Goal: Information Seeking & Learning: Learn about a topic

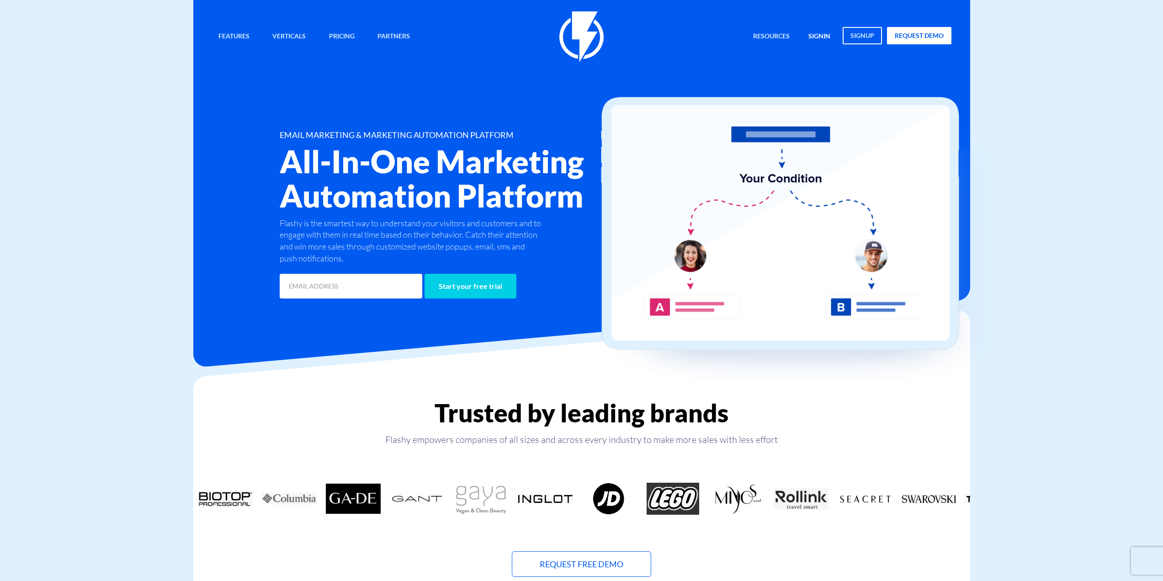
click at [823, 36] on link "signin" at bounding box center [819, 37] width 36 height 20
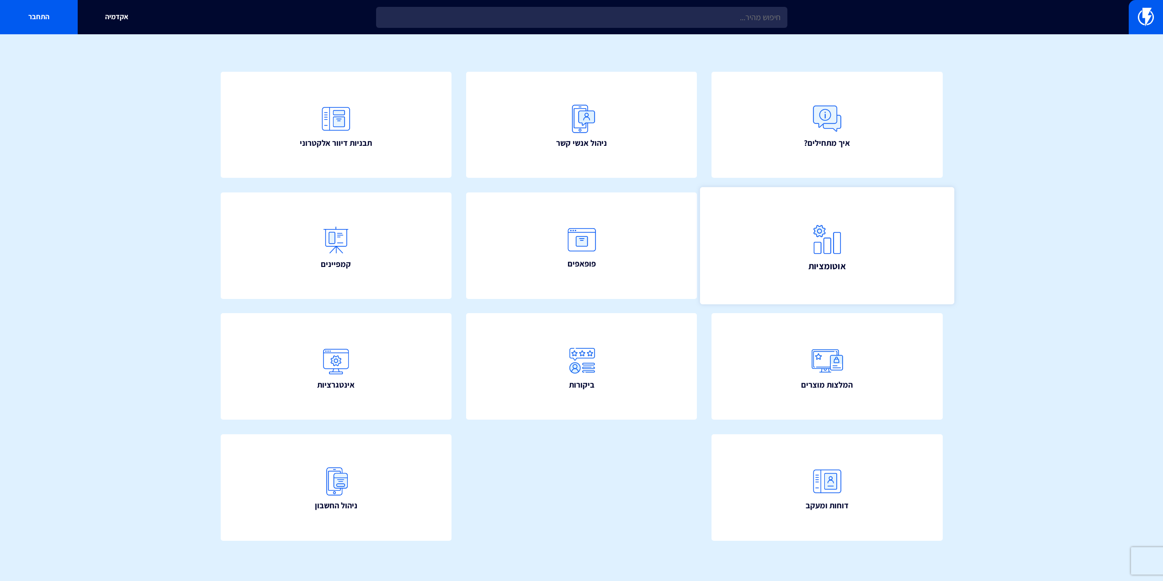
scroll to position [67, 0]
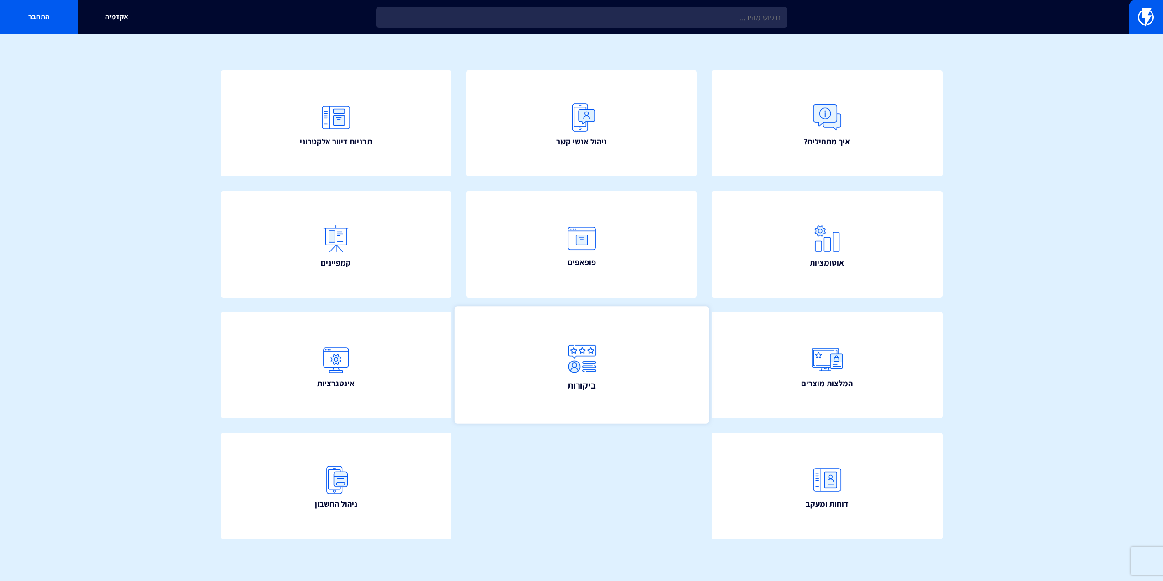
click at [610, 387] on link "ביקורות" at bounding box center [581, 365] width 254 height 117
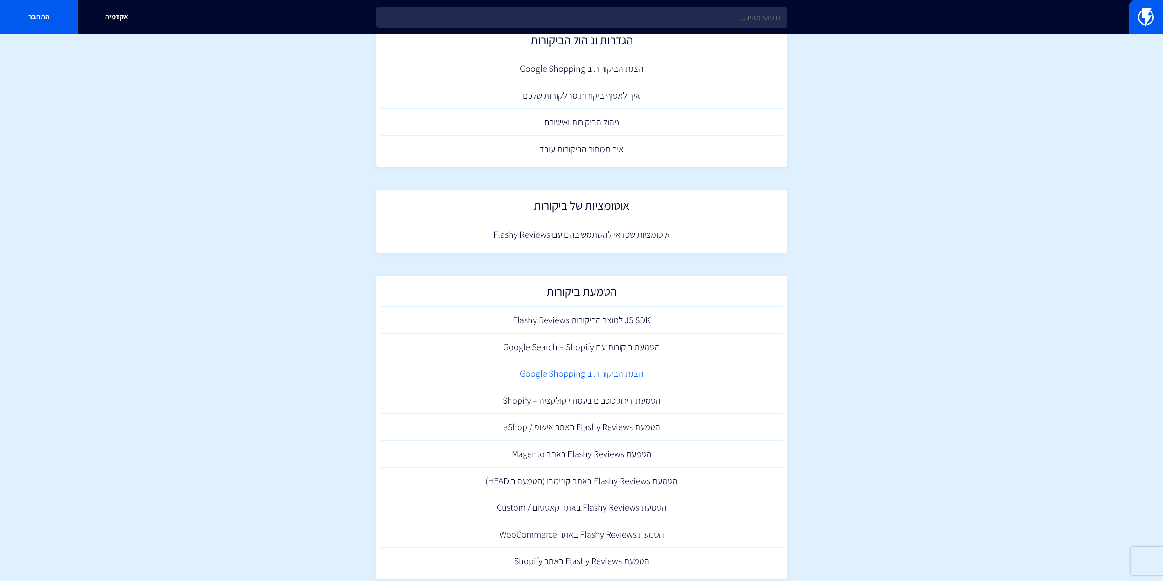
scroll to position [77, 0]
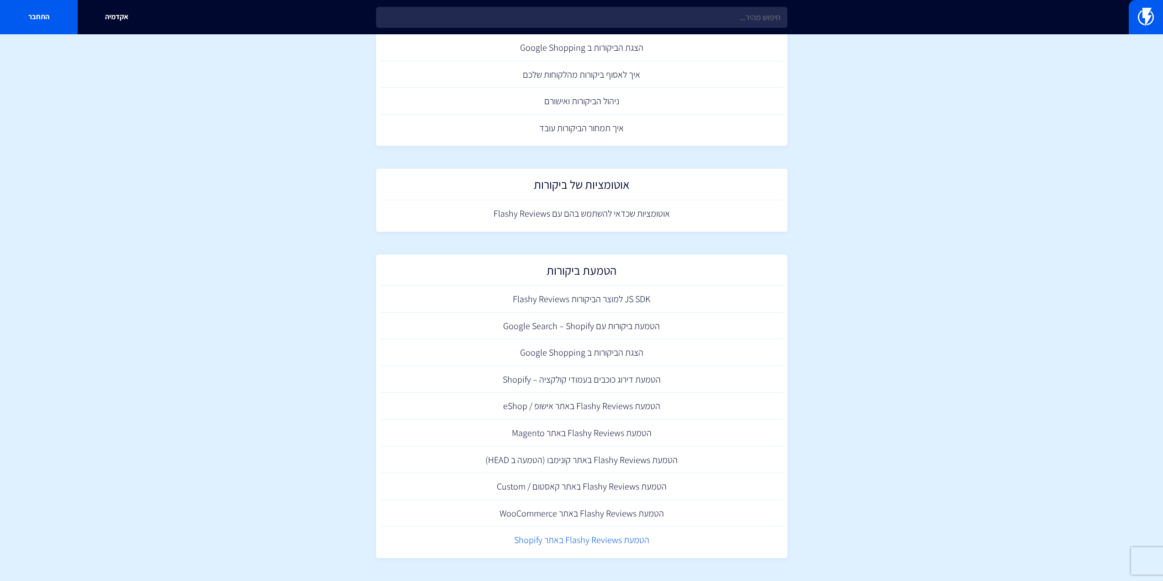
click at [578, 542] on link "הטמעת Flashy Reviews באתר Shopify" at bounding box center [582, 539] width 402 height 27
click at [184, 225] on section "מרכז תמיכה ביקורות הגדרות וניהול הביקורות הצגת הביקורות ב Google Shopping איך ל…" at bounding box center [581, 269] width 1163 height 623
click at [106, 313] on section "מרכז תמיכה ביקורות הגדרות וניהול הביקורות הצגת הביקורות ב Google Shopping איך ל…" at bounding box center [581, 269] width 1163 height 623
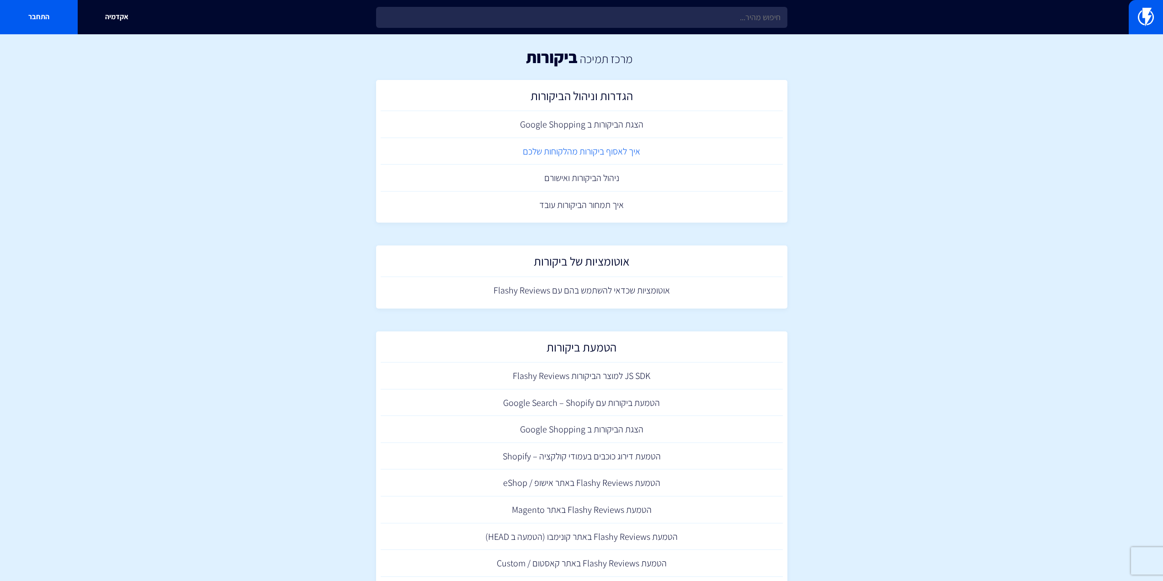
click at [546, 153] on link "איך לאסוף ביקורות מהלקוחות שלכם" at bounding box center [582, 151] width 402 height 27
click at [561, 175] on link "ניהול הביקורות ואישורם" at bounding box center [582, 177] width 402 height 27
click at [591, 211] on link "איך תמחור הביקורות עובד" at bounding box center [582, 204] width 402 height 27
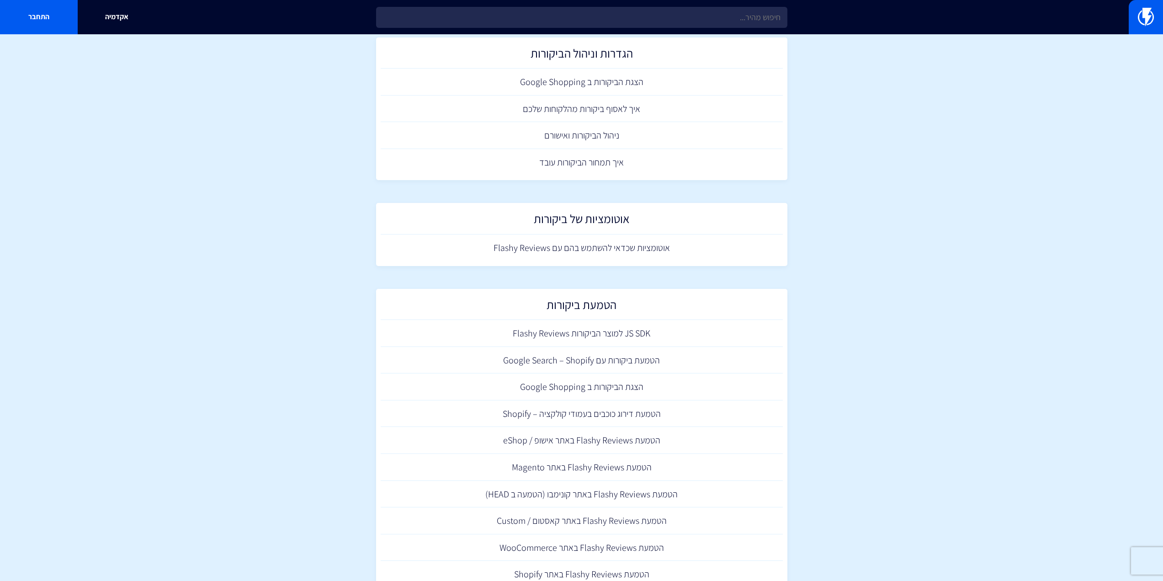
scroll to position [77, 0]
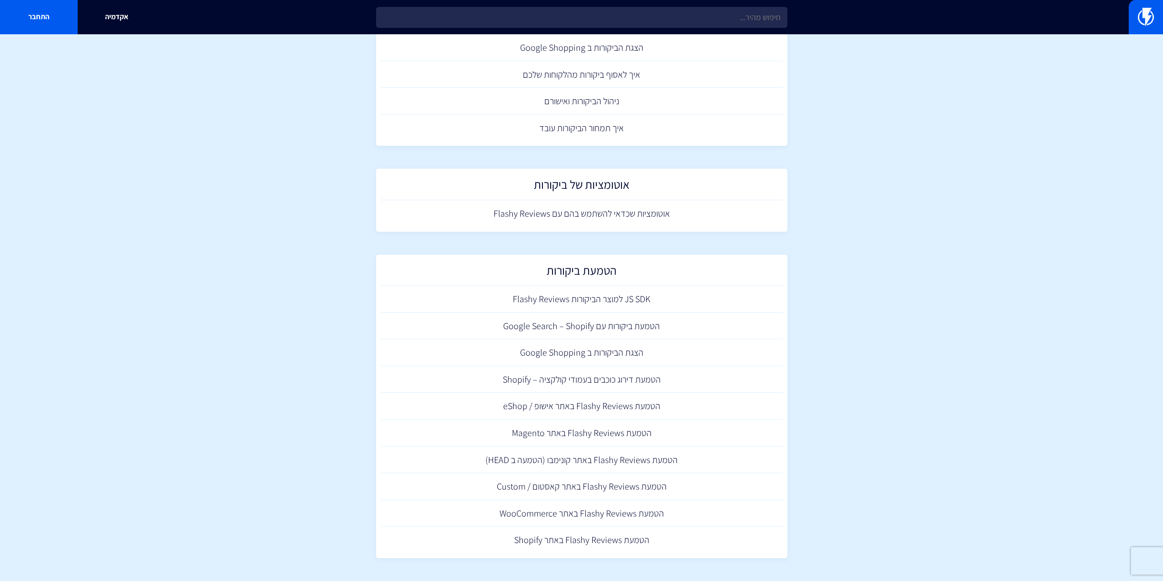
drag, startPoint x: 213, startPoint y: 178, endPoint x: 236, endPoint y: 244, distance: 69.9
click at [567, 379] on link "הטמעת דירוג כוכבים בעמודי קולקציה – Shopify" at bounding box center [582, 379] width 402 height 27
drag, startPoint x: 533, startPoint y: 489, endPoint x: 221, endPoint y: 418, distance: 320.1
click at [221, 418] on section "מרכז תמיכה ביקורות הגדרות וניהול הביקורות הצגת הביקורות ב Google Shopping איך ל…" at bounding box center [581, 269] width 1163 height 623
click at [301, 395] on section "מרכז תמיכה ביקורות הגדרות וניהול הביקורות הצגת הביקורות ב Google Shopping איך ל…" at bounding box center [581, 269] width 1163 height 623
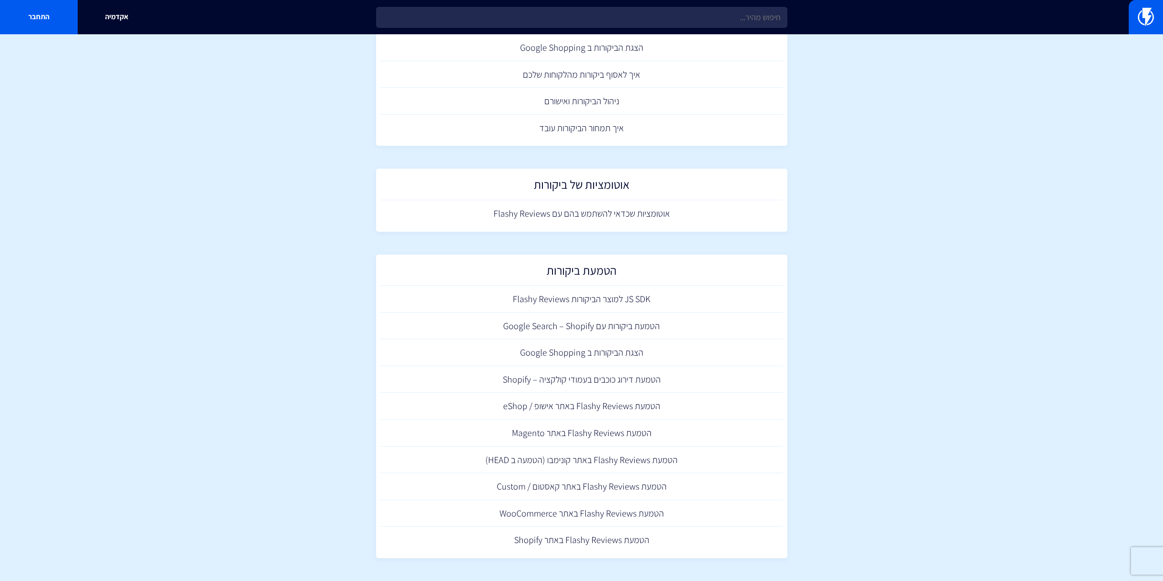
click at [940, 357] on section "מרכז תמיכה ביקורות הגדרות וניהול הביקורות הצגת הביקורות ב Google Shopping איך ל…" at bounding box center [581, 269] width 1163 height 623
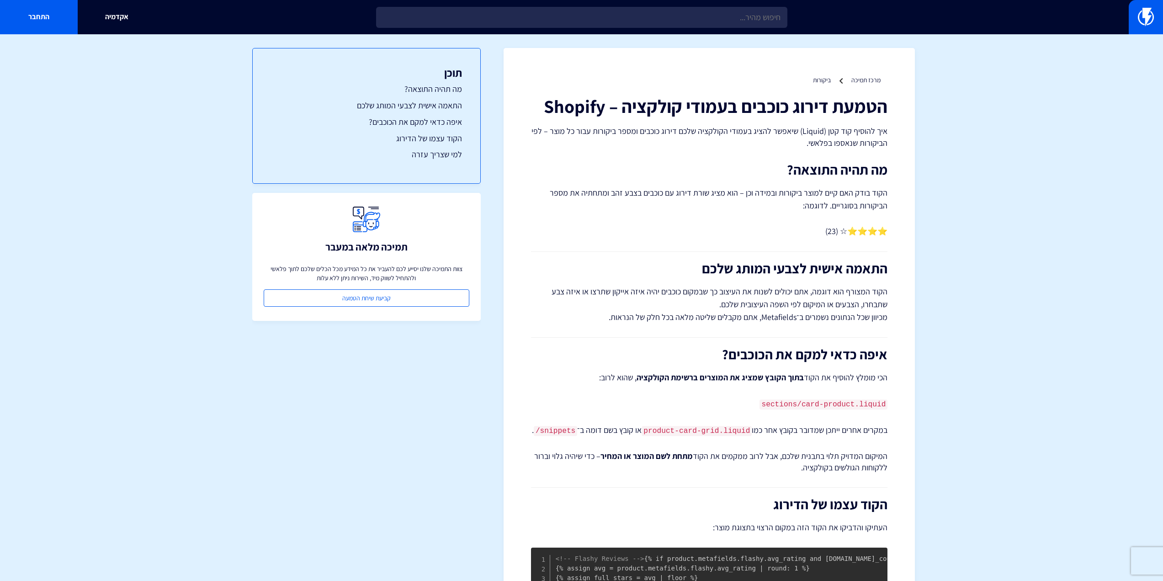
drag, startPoint x: 154, startPoint y: 305, endPoint x: 114, endPoint y: 138, distance: 172.0
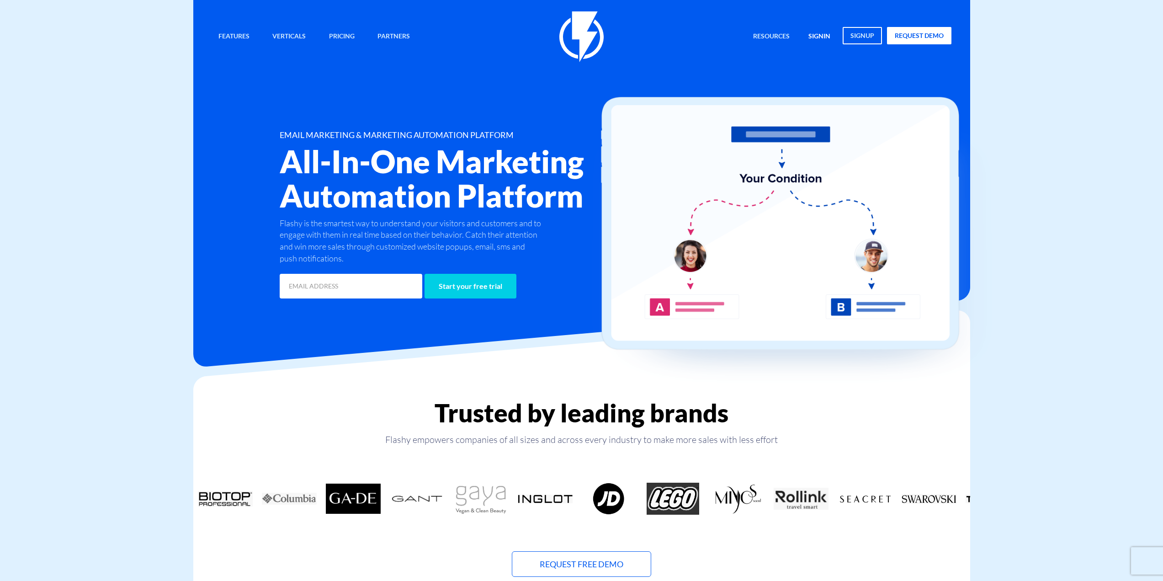
click at [829, 38] on link "signin" at bounding box center [819, 37] width 36 height 20
click at [820, 38] on link "signin" at bounding box center [819, 37] width 36 height 20
